Goal: Transaction & Acquisition: Purchase product/service

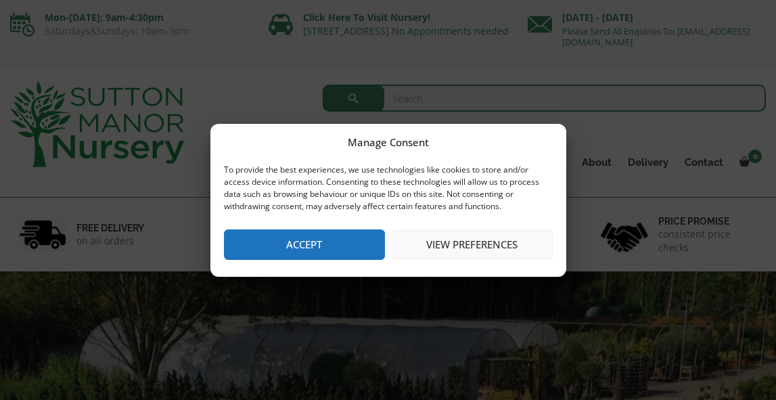
click at [290, 244] on button "Accept" at bounding box center [304, 244] width 161 height 30
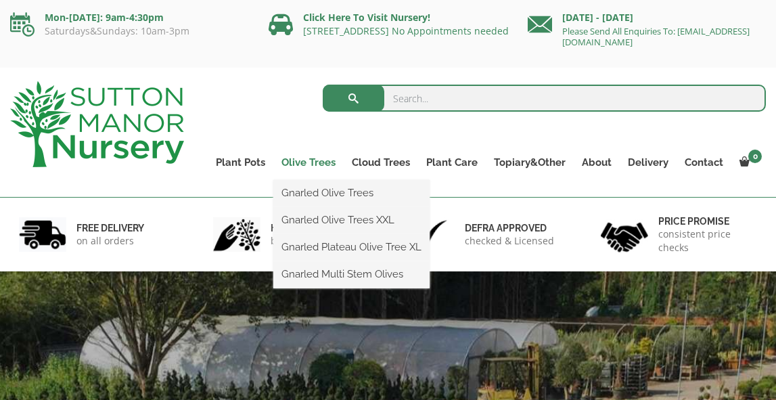
click at [318, 165] on link "Olive Trees" at bounding box center [308, 162] width 70 height 19
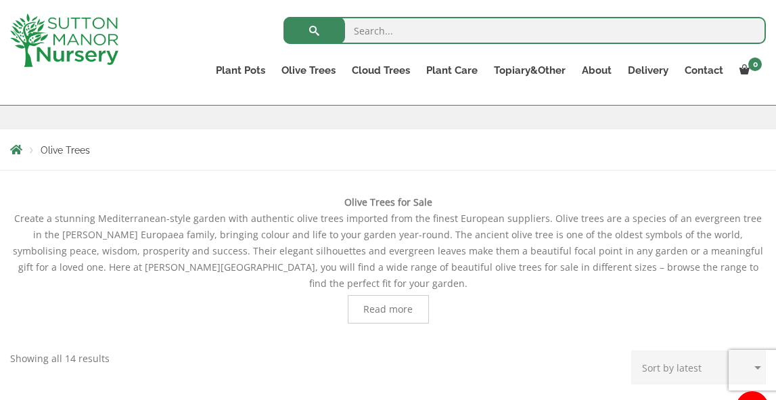
scroll to position [208, 0]
click at [398, 303] on span "Read more" at bounding box center [387, 307] width 49 height 9
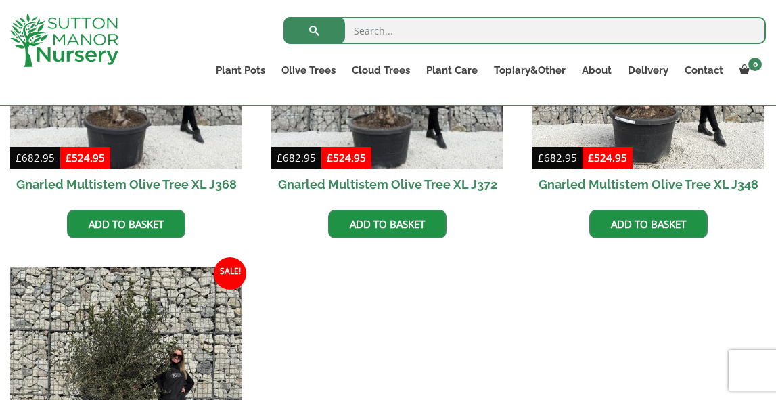
scroll to position [1486, 0]
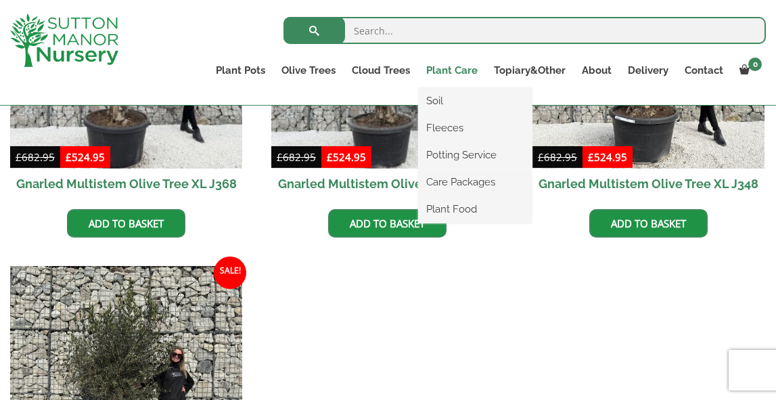
click at [461, 69] on link "Plant Care" at bounding box center [452, 70] width 68 height 19
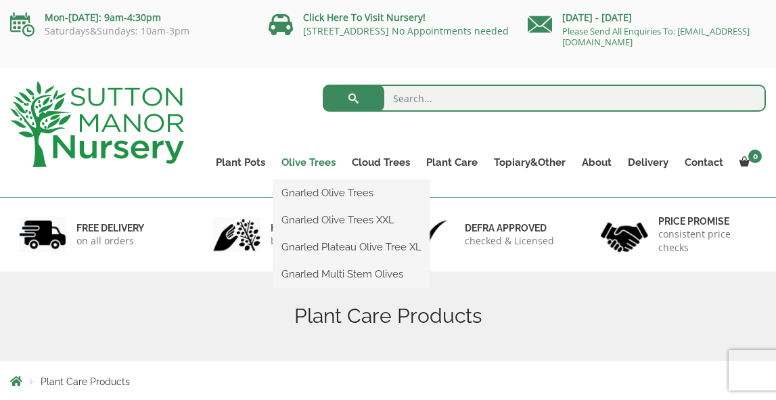
click at [308, 164] on link "Olive Trees" at bounding box center [308, 162] width 70 height 19
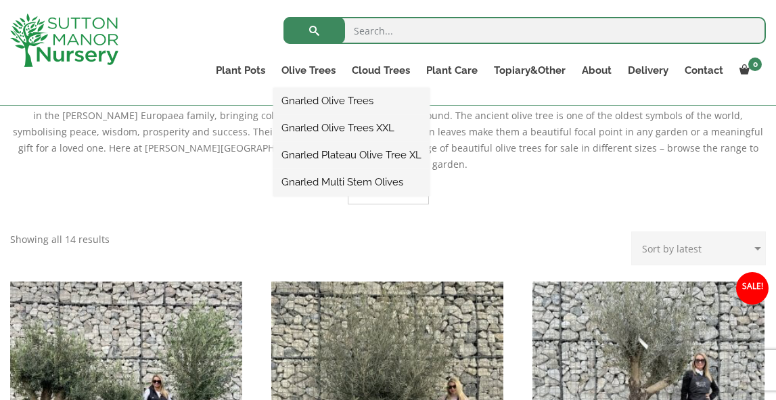
scroll to position [327, 0]
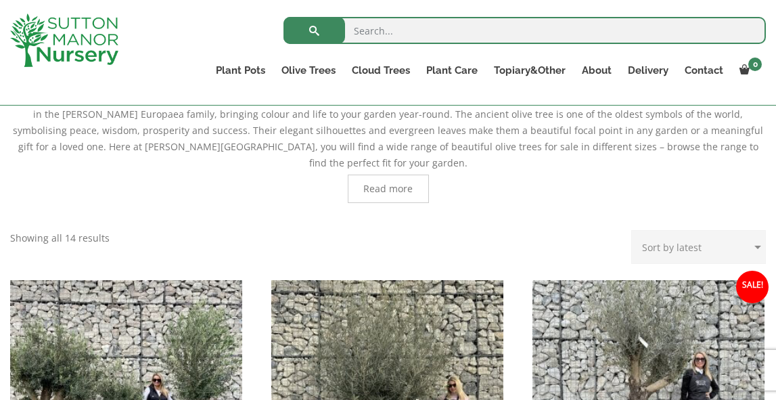
click at [394, 184] on span "Read more" at bounding box center [387, 188] width 49 height 9
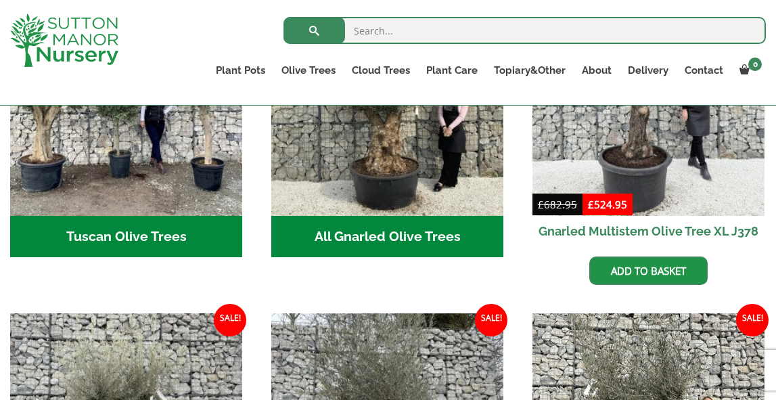
scroll to position [1100, 0]
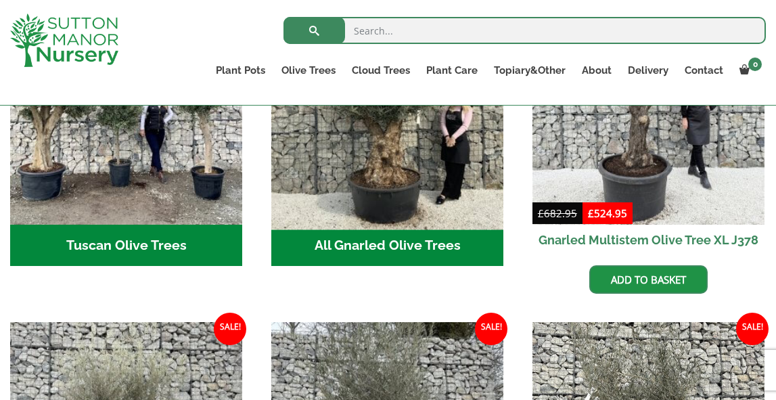
click at [442, 137] on img "Visit product category All Gnarled Olive Trees" at bounding box center [387, 108] width 244 height 244
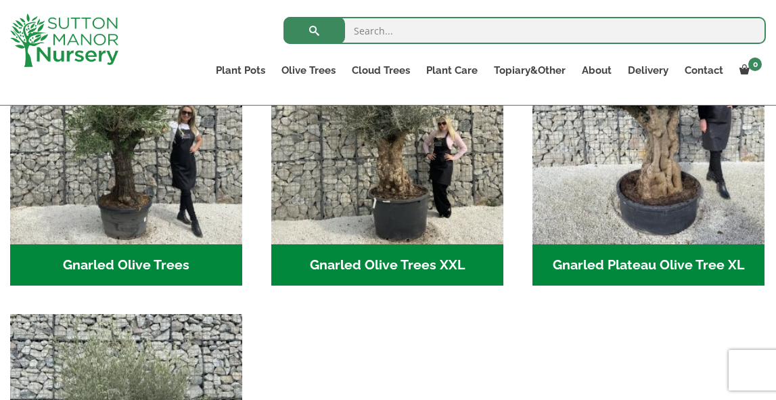
scroll to position [326, 0]
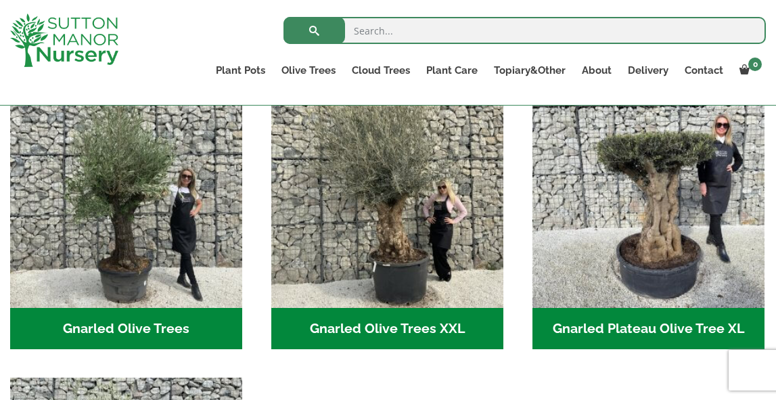
click at [198, 331] on h2 "Gnarled Olive Trees (117)" at bounding box center [126, 329] width 232 height 42
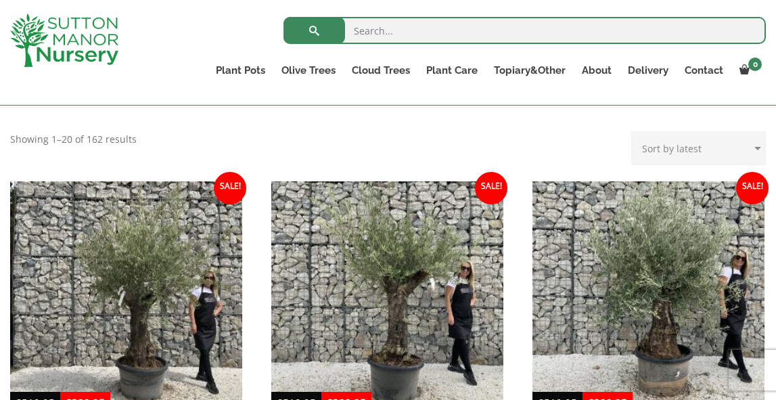
scroll to position [251, 0]
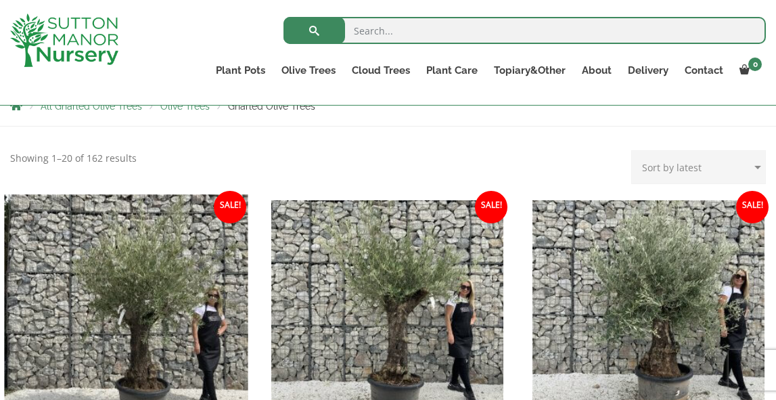
click at [146, 269] on img at bounding box center [126, 317] width 244 height 244
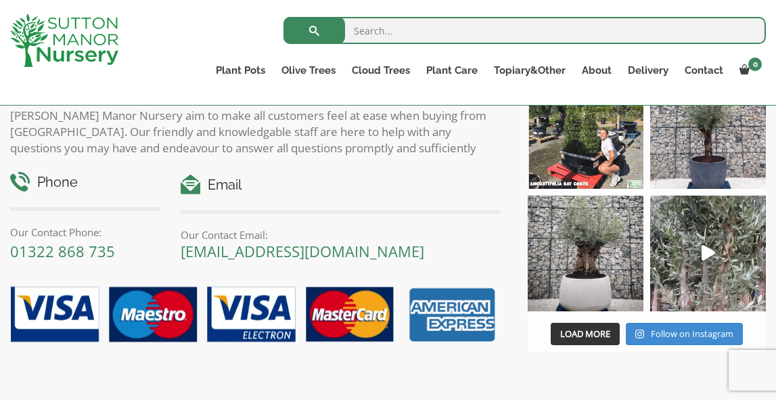
scroll to position [1444, 0]
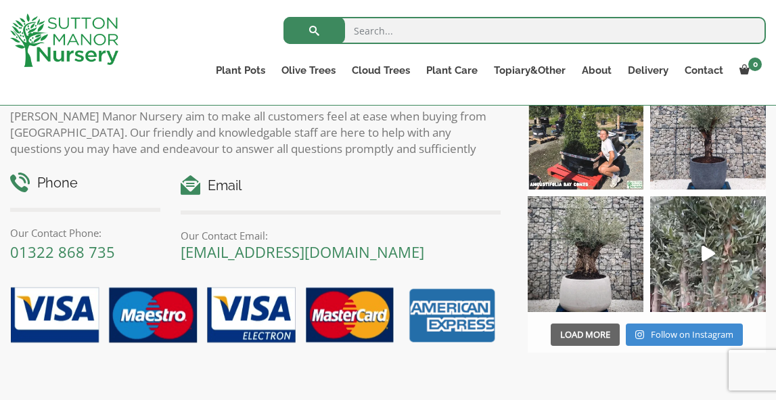
click at [585, 334] on span "button" at bounding box center [585, 334] width 0 height 0
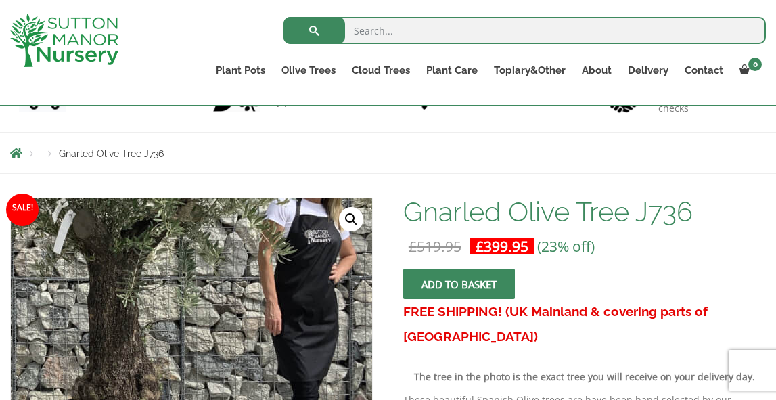
scroll to position [95, 0]
